Goal: Task Accomplishment & Management: Use online tool/utility

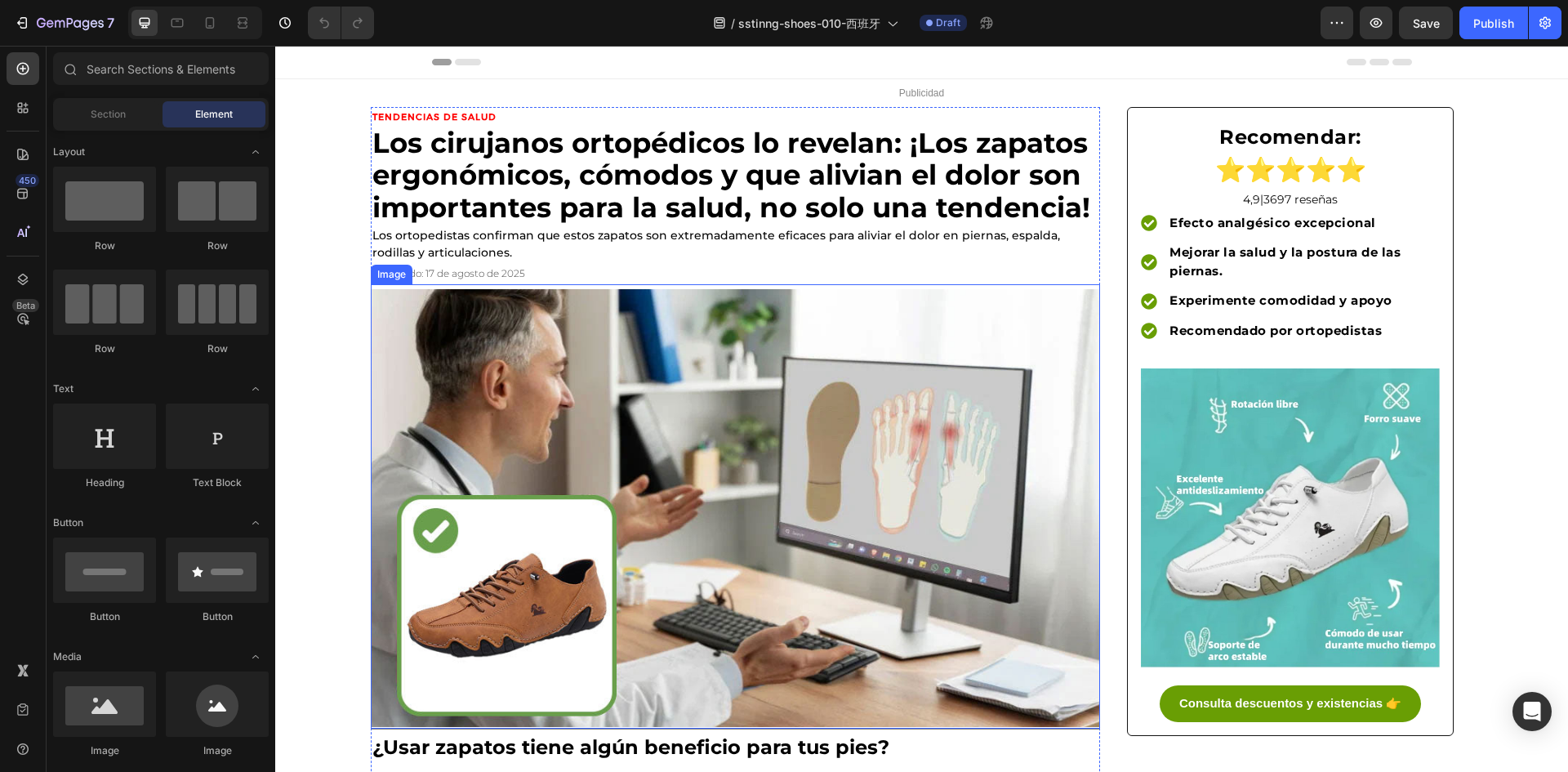
click at [673, 384] on img at bounding box center [735, 508] width 729 height 438
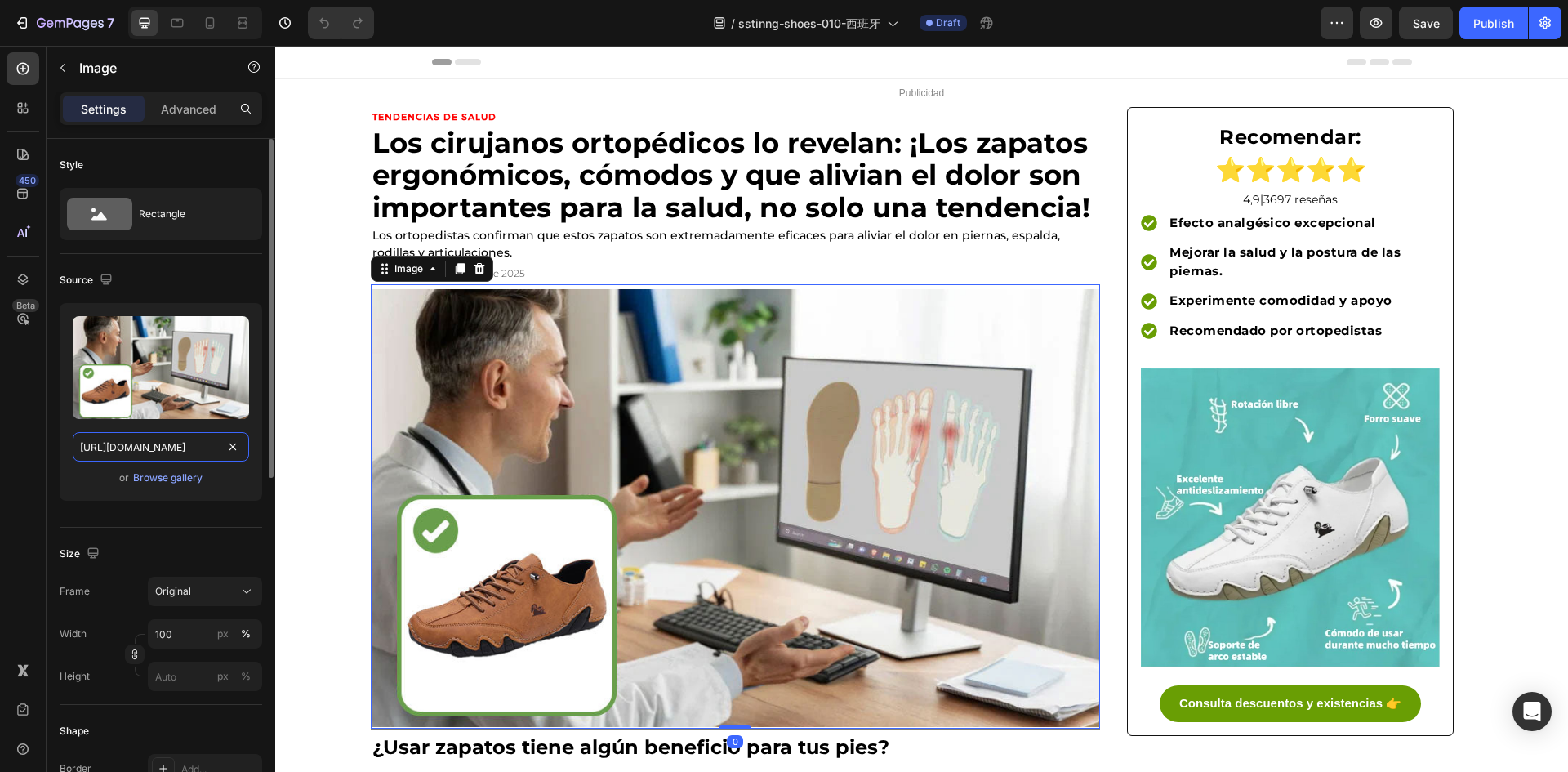
drag, startPoint x: 227, startPoint y: 449, endPoint x: 208, endPoint y: 449, distance: 19.0
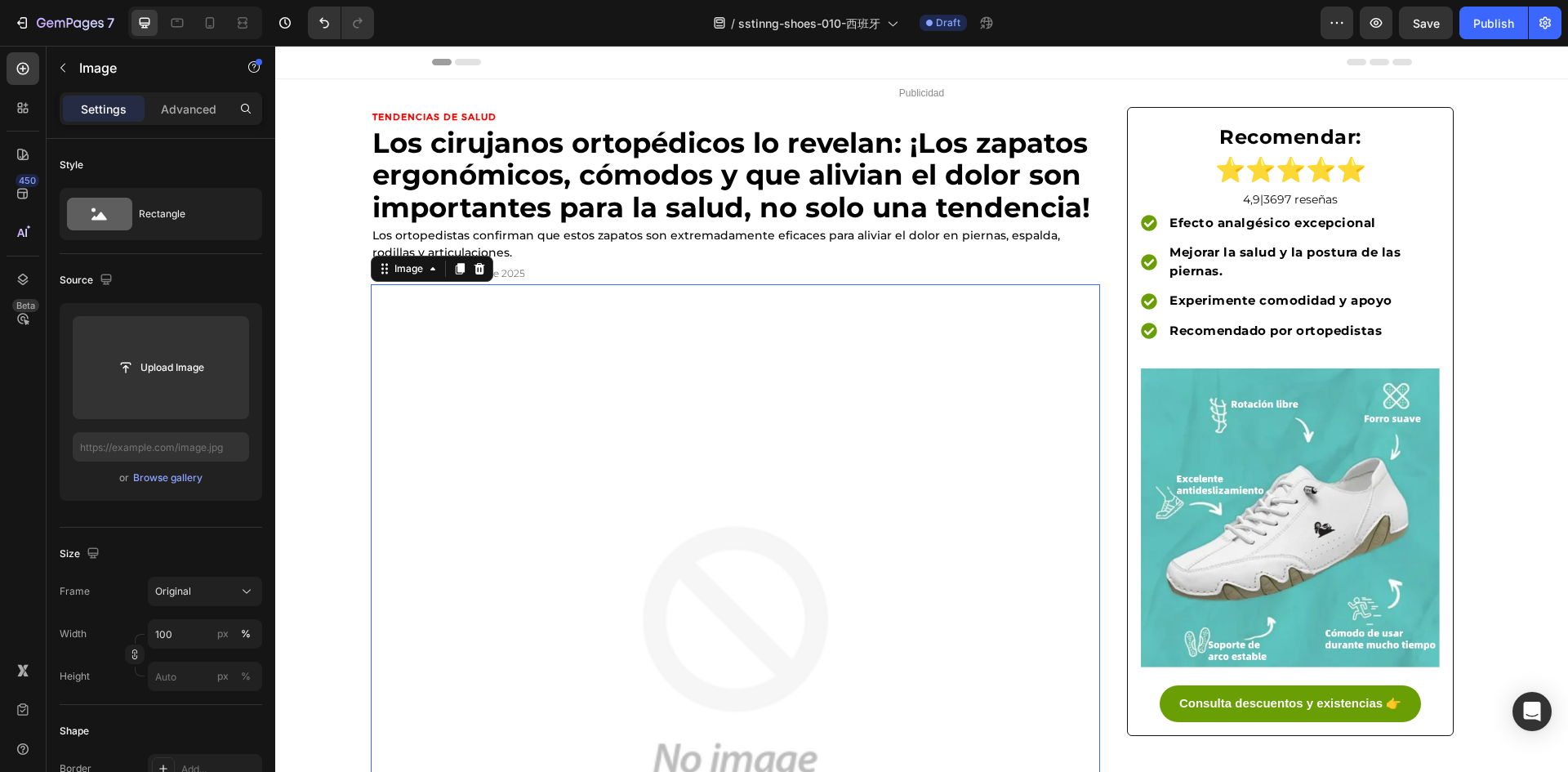
click at [541, 358] on img at bounding box center [735, 653] width 729 height 729
type input "[URL][DOMAIN_NAME]"
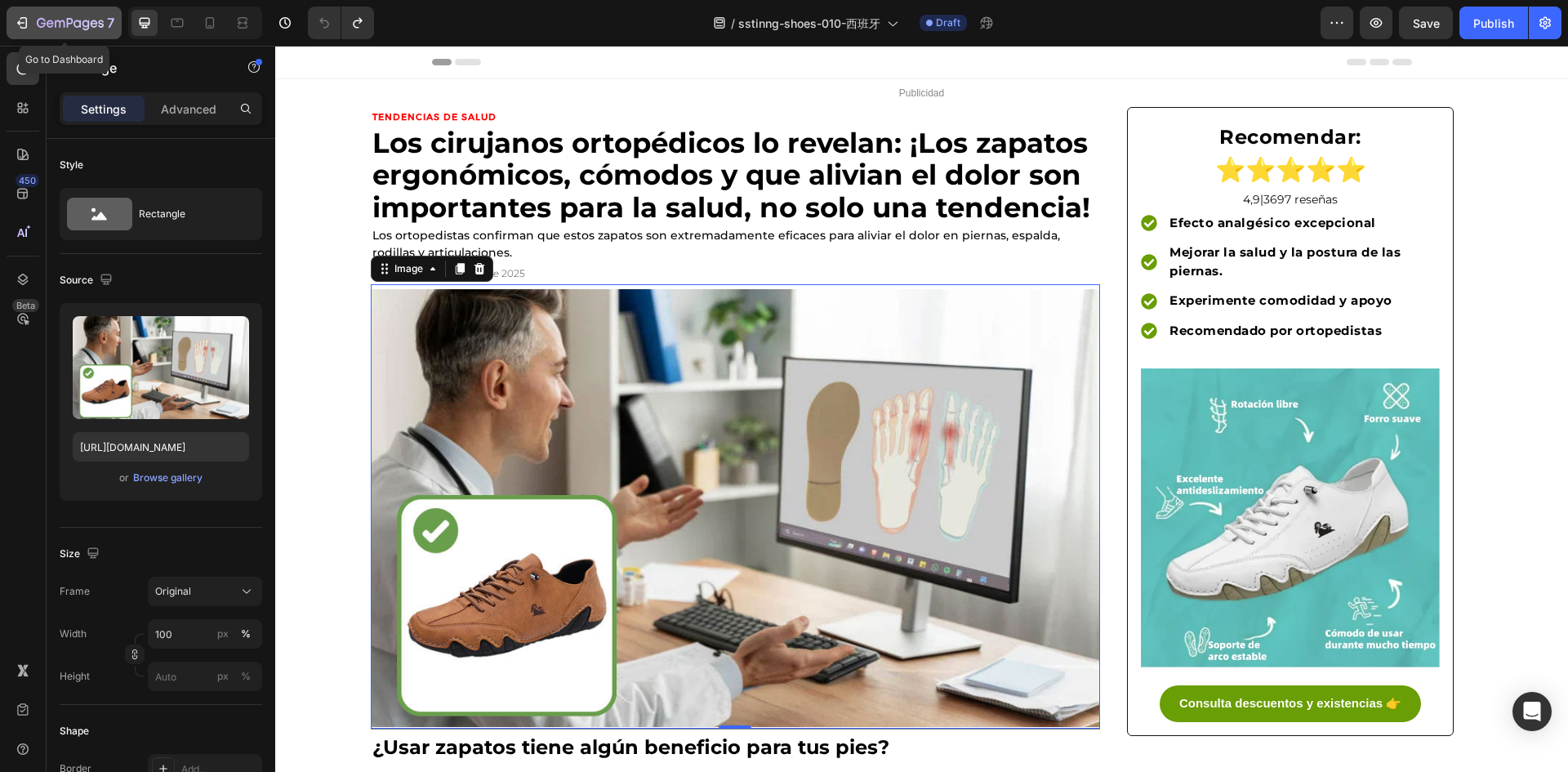
click at [38, 24] on icon "button" at bounding box center [41, 22] width 9 height 10
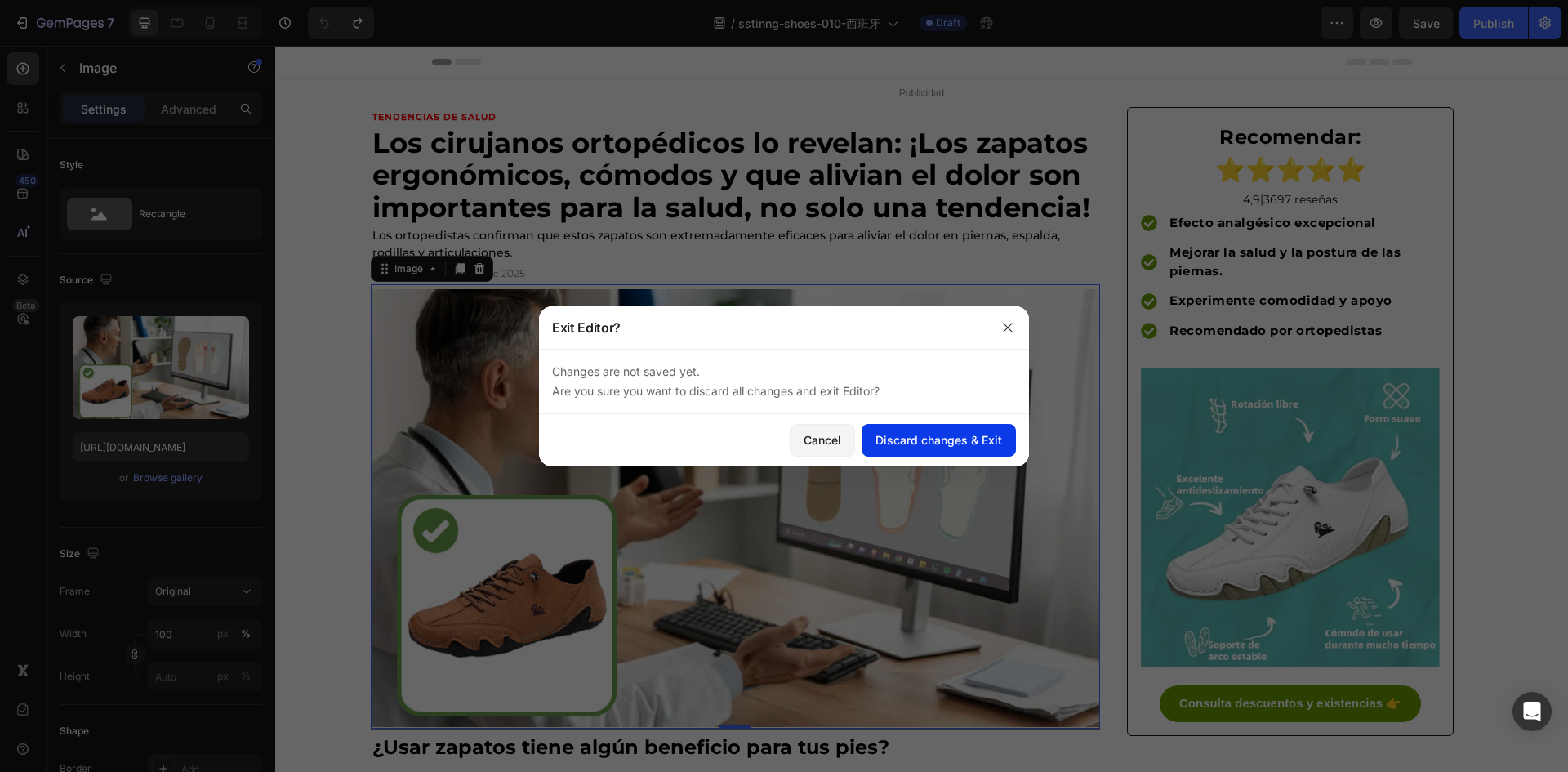
click at [925, 444] on div "Discard changes & Exit" at bounding box center [939, 439] width 127 height 17
